Goal: Transaction & Acquisition: Purchase product/service

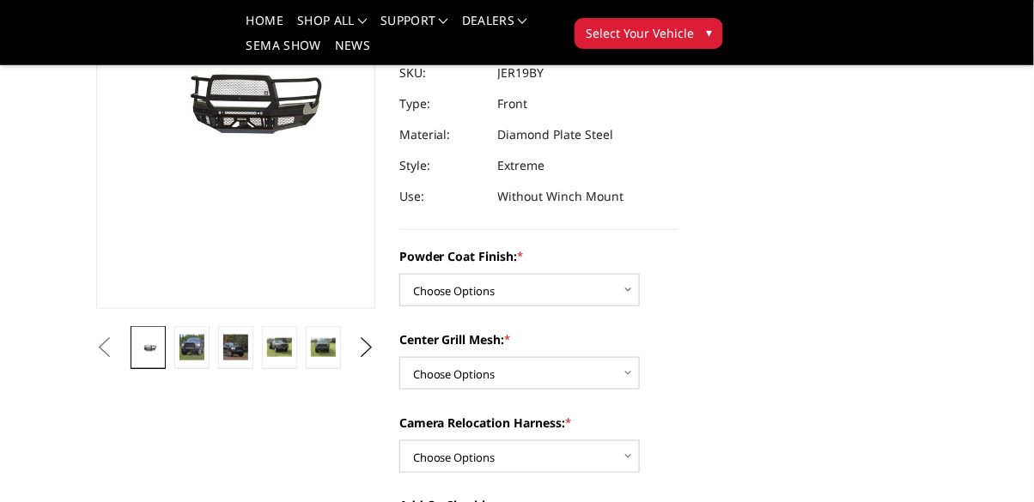
scroll to position [234, 0]
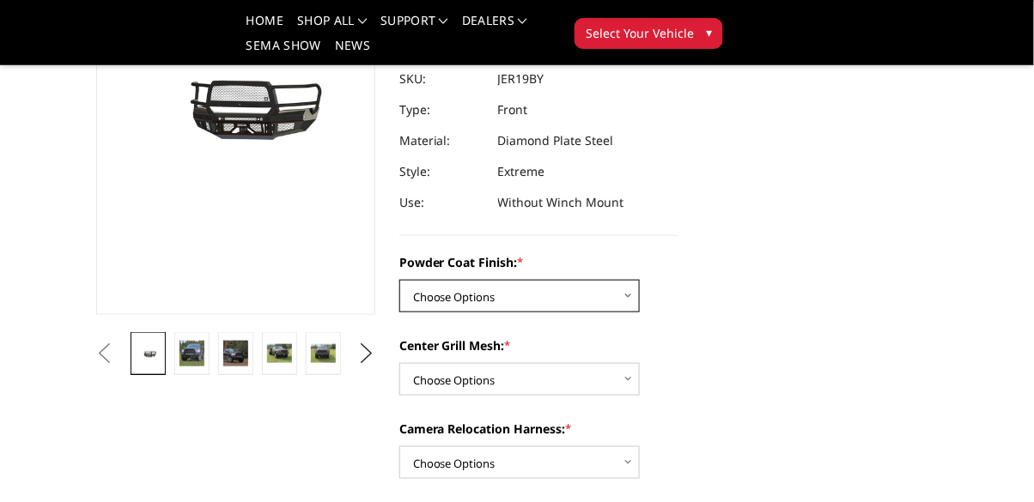
click at [611, 301] on select "Choose Options Bare Metal Gloss Black Powder Coat Textured Black Powder Coat" at bounding box center [519, 296] width 240 height 33
select select "3215"
click at [399, 280] on select "Choose Options Bare Metal Gloss Black Powder Coat Textured Black Powder Coat" at bounding box center [519, 296] width 240 height 33
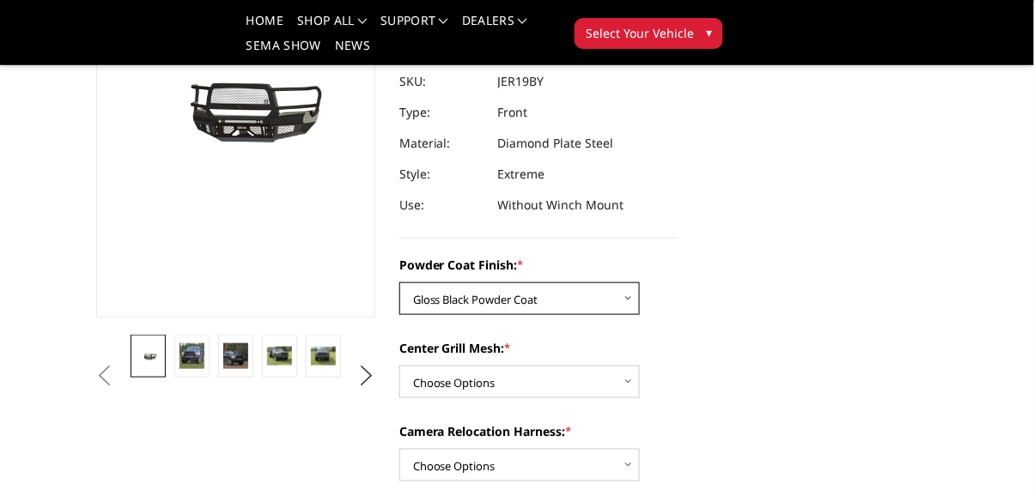
scroll to position [240, 0]
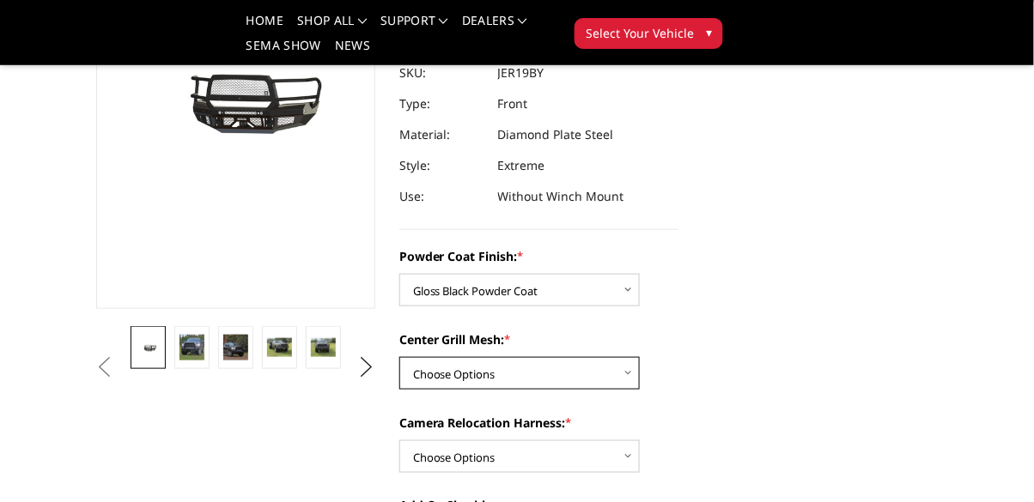
click at [616, 381] on select "Choose Options WITH Expanded Metal in Center Grill WITHOUT Expanded Metal in Ce…" at bounding box center [519, 373] width 240 height 33
